Goal: Information Seeking & Learning: Learn about a topic

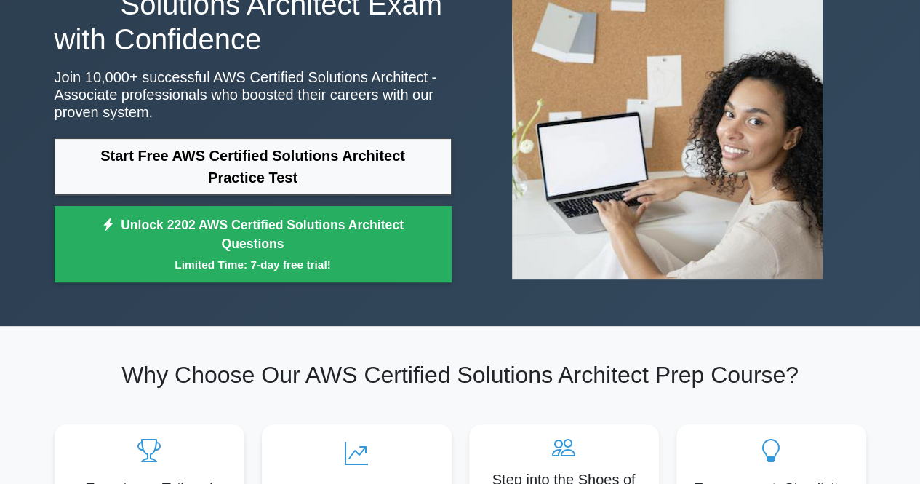
scroll to position [57, 0]
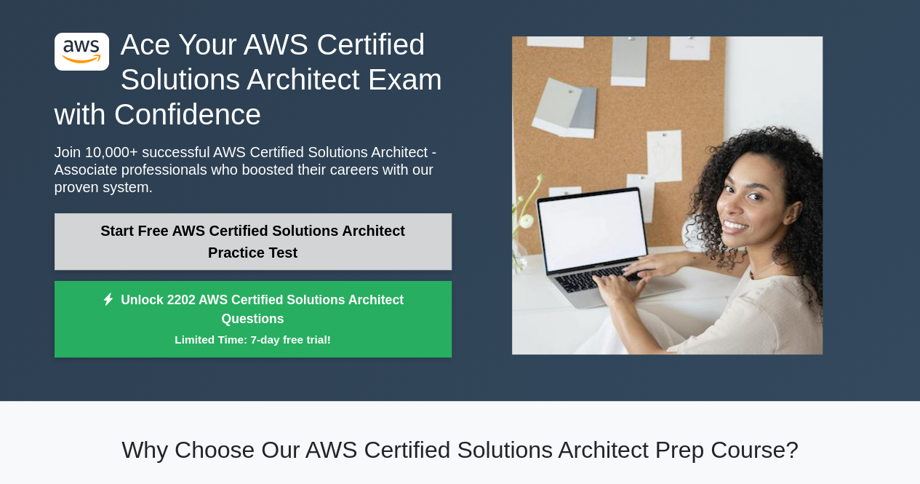
click at [318, 244] on link "Start Free AWS Certified Solutions Architect Practice Test" at bounding box center [253, 241] width 397 height 57
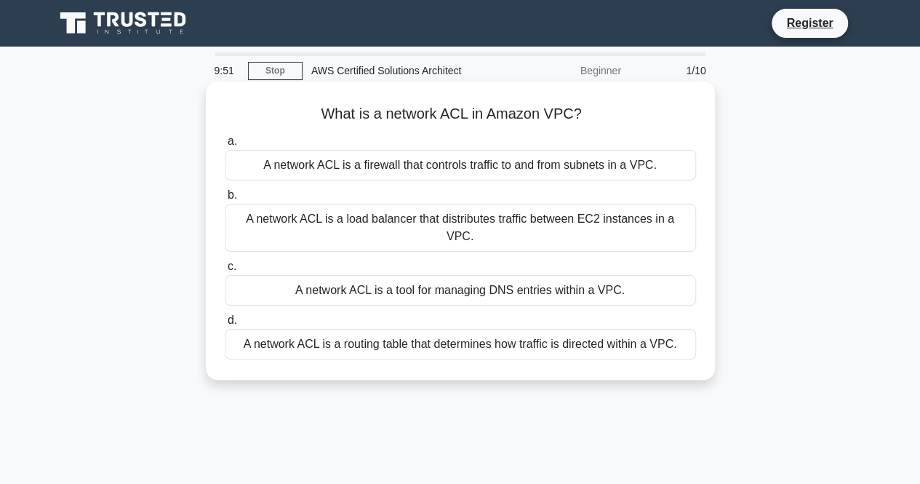
click at [391, 169] on div "A network ACL is a firewall that controls traffic to and from subnets in a VPC." at bounding box center [460, 165] width 471 height 31
click at [225, 146] on input "a. A network ACL is a firewall that controls traffic to and from subnets in a V…" at bounding box center [225, 141] width 0 height 9
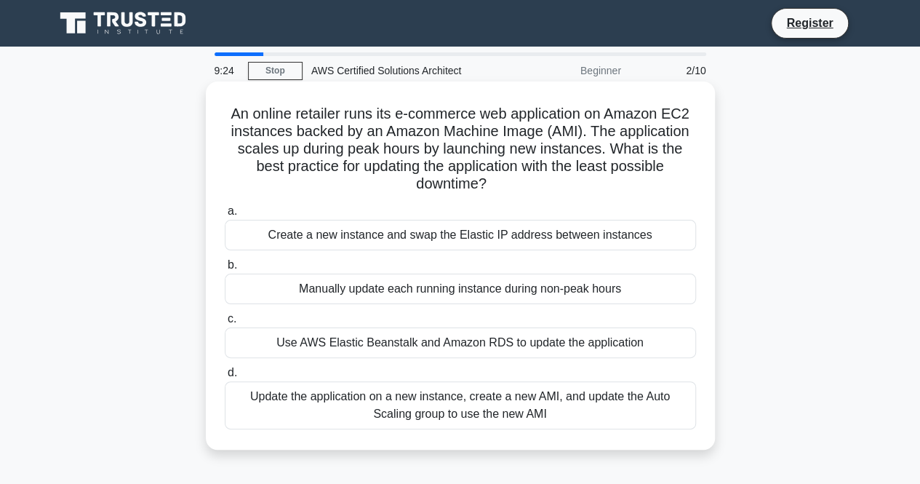
click at [506, 414] on div "Update the application on a new instance, create a new AMI, and update the Auto…" at bounding box center [460, 405] width 471 height 48
click at [225, 377] on input "d. Update the application on a new instance, create a new AMI, and update the A…" at bounding box center [225, 372] width 0 height 9
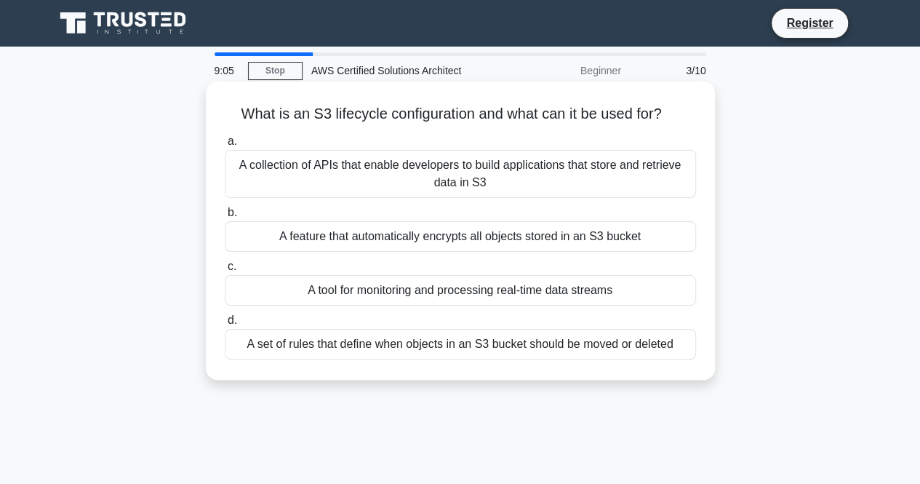
click at [594, 353] on div "A set of rules that define when objects in an S3 bucket should be moved or dele…" at bounding box center [460, 344] width 471 height 31
click at [225, 325] on input "d. A set of rules that define when objects in an S3 bucket should be moved or d…" at bounding box center [225, 320] width 0 height 9
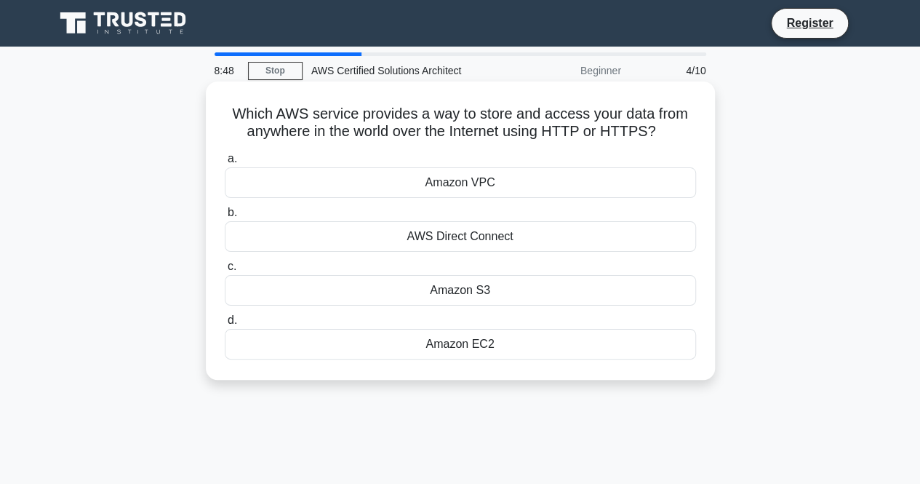
click at [547, 289] on div "Amazon S3" at bounding box center [460, 290] width 471 height 31
click at [225, 271] on input "c. Amazon S3" at bounding box center [225, 266] width 0 height 9
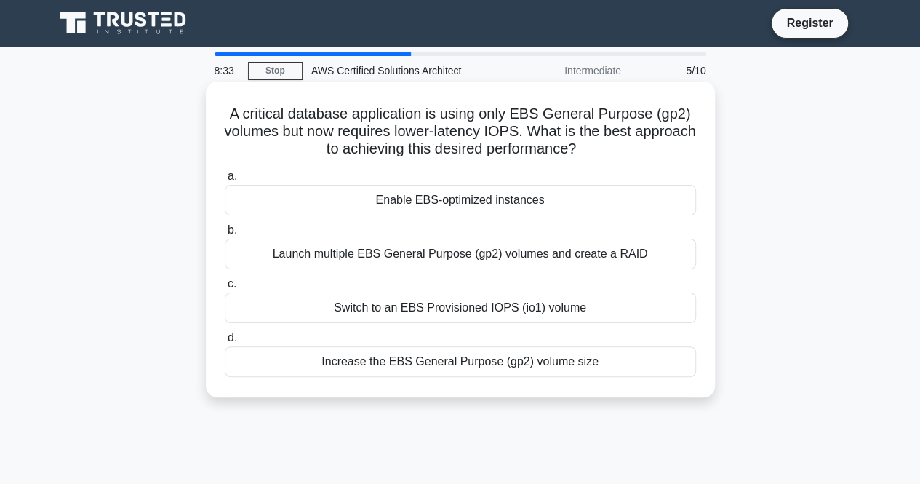
click at [582, 203] on div "Enable EBS-optimized instances" at bounding box center [460, 200] width 471 height 31
click at [225, 181] on input "a. Enable EBS-optimized instances" at bounding box center [225, 176] width 0 height 9
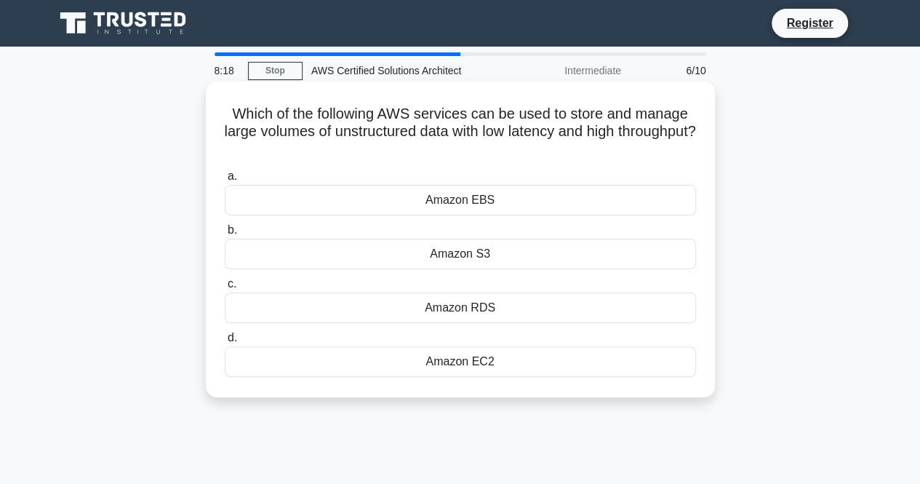
click at [576, 257] on div "Amazon S3" at bounding box center [460, 254] width 471 height 31
click at [225, 235] on input "b. Amazon S3" at bounding box center [225, 229] width 0 height 9
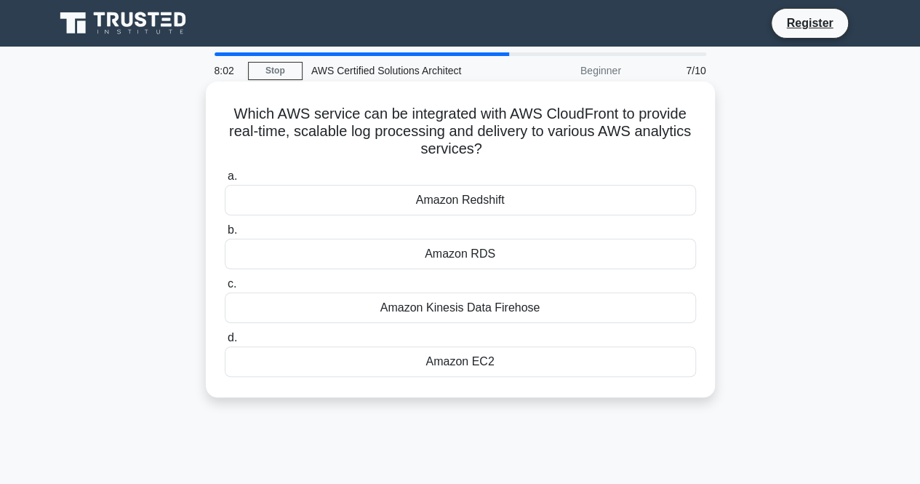
click at [535, 310] on div "Amazon Kinesis Data Firehose" at bounding box center [460, 307] width 471 height 31
click at [225, 289] on input "c. Amazon Kinesis Data Firehose" at bounding box center [225, 283] width 0 height 9
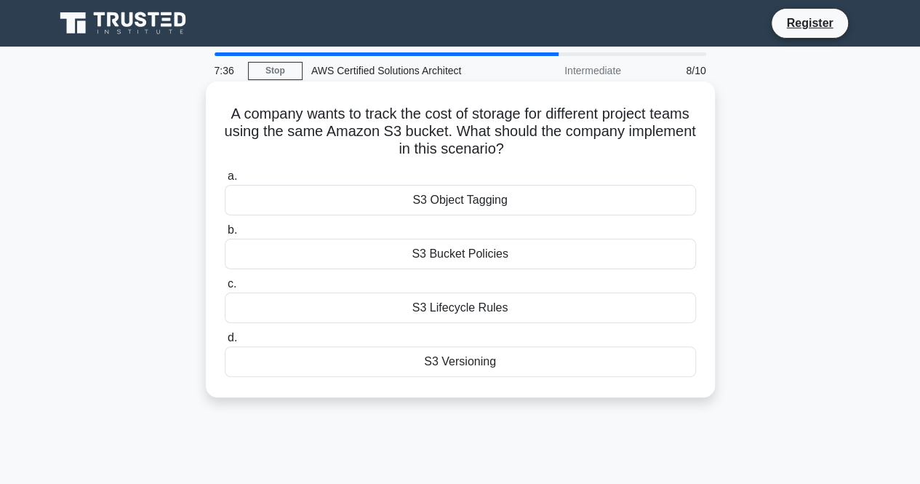
click at [570, 212] on div "S3 Object Tagging" at bounding box center [460, 200] width 471 height 31
click at [225, 181] on input "a. S3 Object Tagging" at bounding box center [225, 176] width 0 height 9
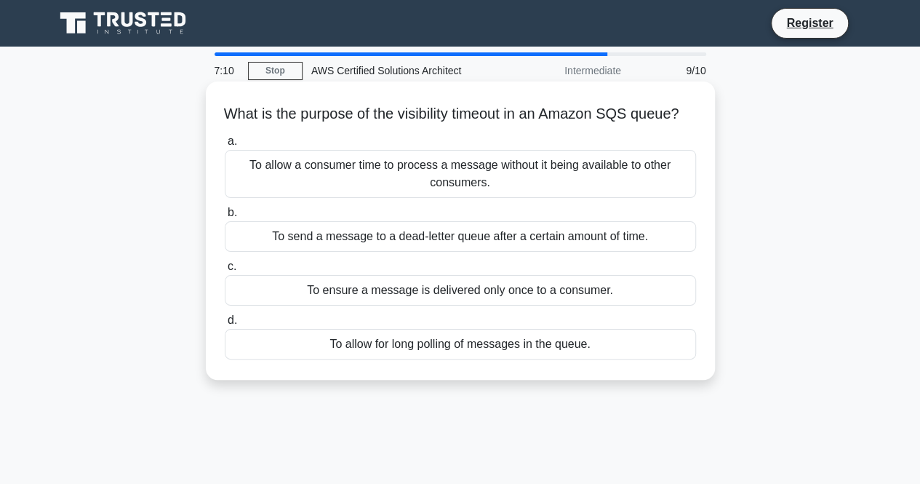
click at [637, 252] on div "To send a message to a dead-letter queue after a certain amount of time." at bounding box center [460, 236] width 471 height 31
click at [225, 217] on input "b. To send a message to a dead-letter queue after a certain amount of time." at bounding box center [225, 212] width 0 height 9
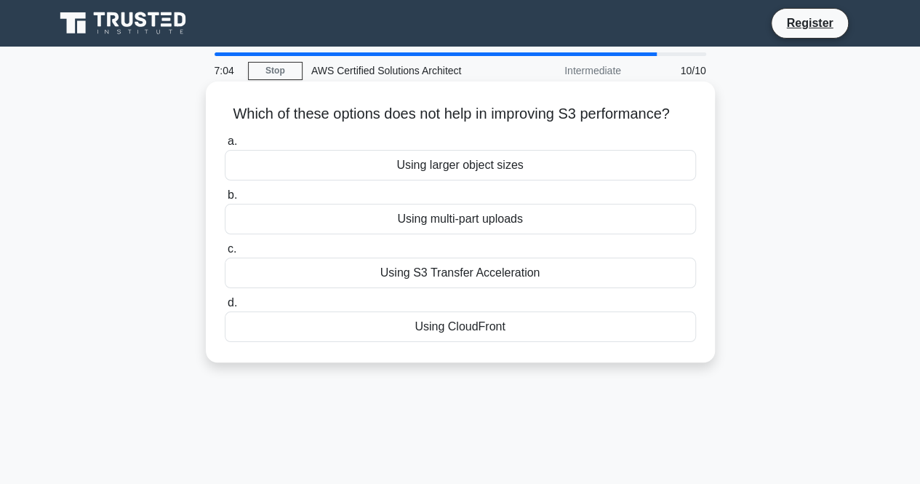
click at [675, 170] on div "Using larger object sizes" at bounding box center [460, 165] width 471 height 31
click at [225, 146] on input "a. Using larger object sizes" at bounding box center [225, 141] width 0 height 9
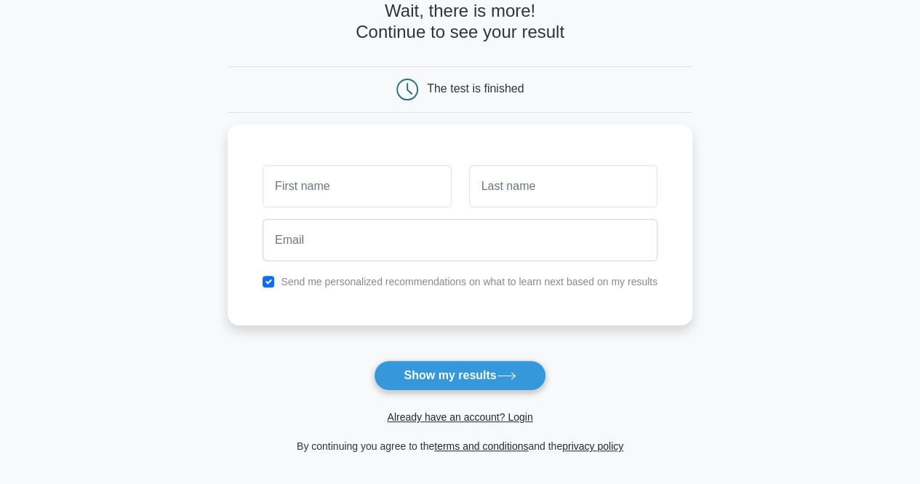
scroll to position [81, 0]
